Goal: Task Accomplishment & Management: Use online tool/utility

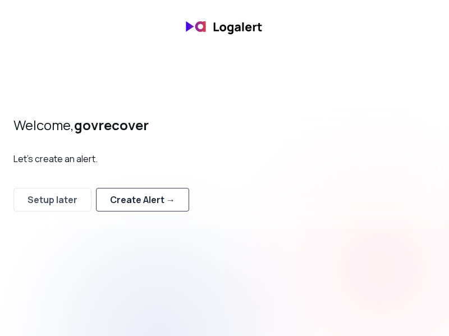
click at [164, 205] on div "Create Alert →" at bounding box center [142, 199] width 65 height 13
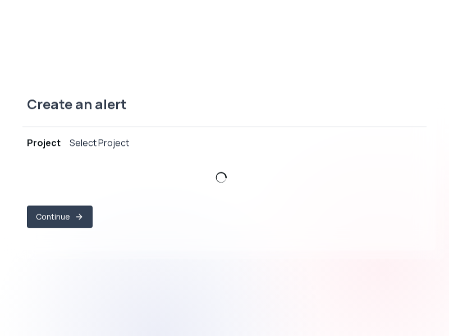
select select "prj_Eh0YvXtDTpHxFgaMAMzyqOinIlBk"
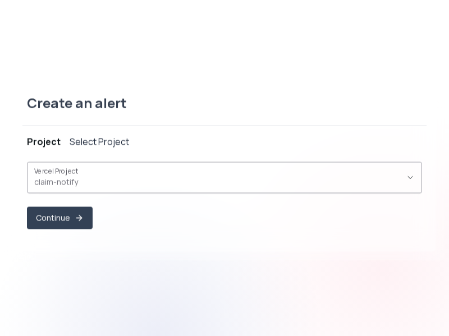
click at [120, 186] on span "claim-notify ," at bounding box center [217, 181] width 367 height 11
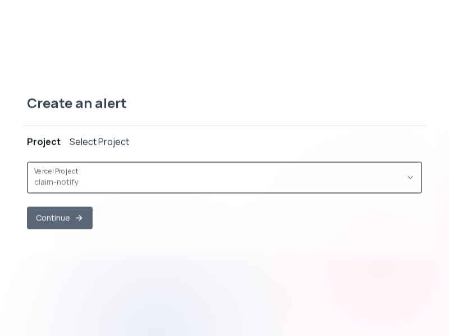
click at [66, 223] on button "Continue" at bounding box center [60, 217] width 66 height 22
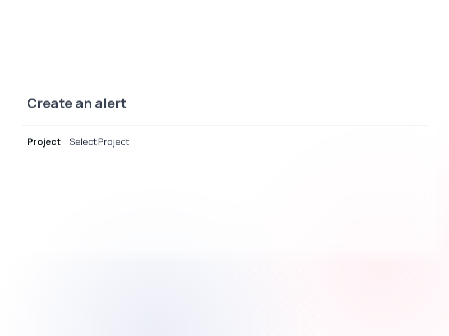
select select "message"
select select "CONTAINS"
select select "OR"
select select "message"
select select "CONTAINS"
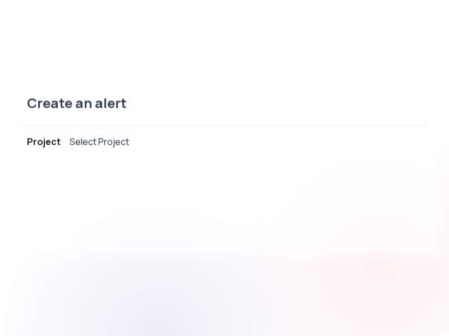
select select "AND"
select select "source"
select select "NOT_EQUALS"
select select "build"
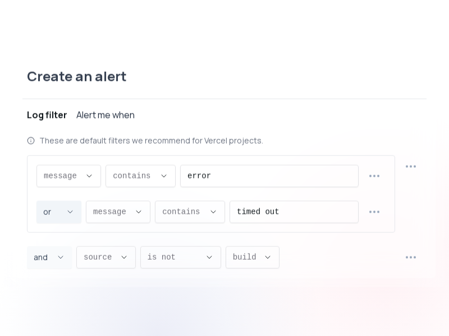
scroll to position [11, 0]
